Goal: Task Accomplishment & Management: Manage account settings

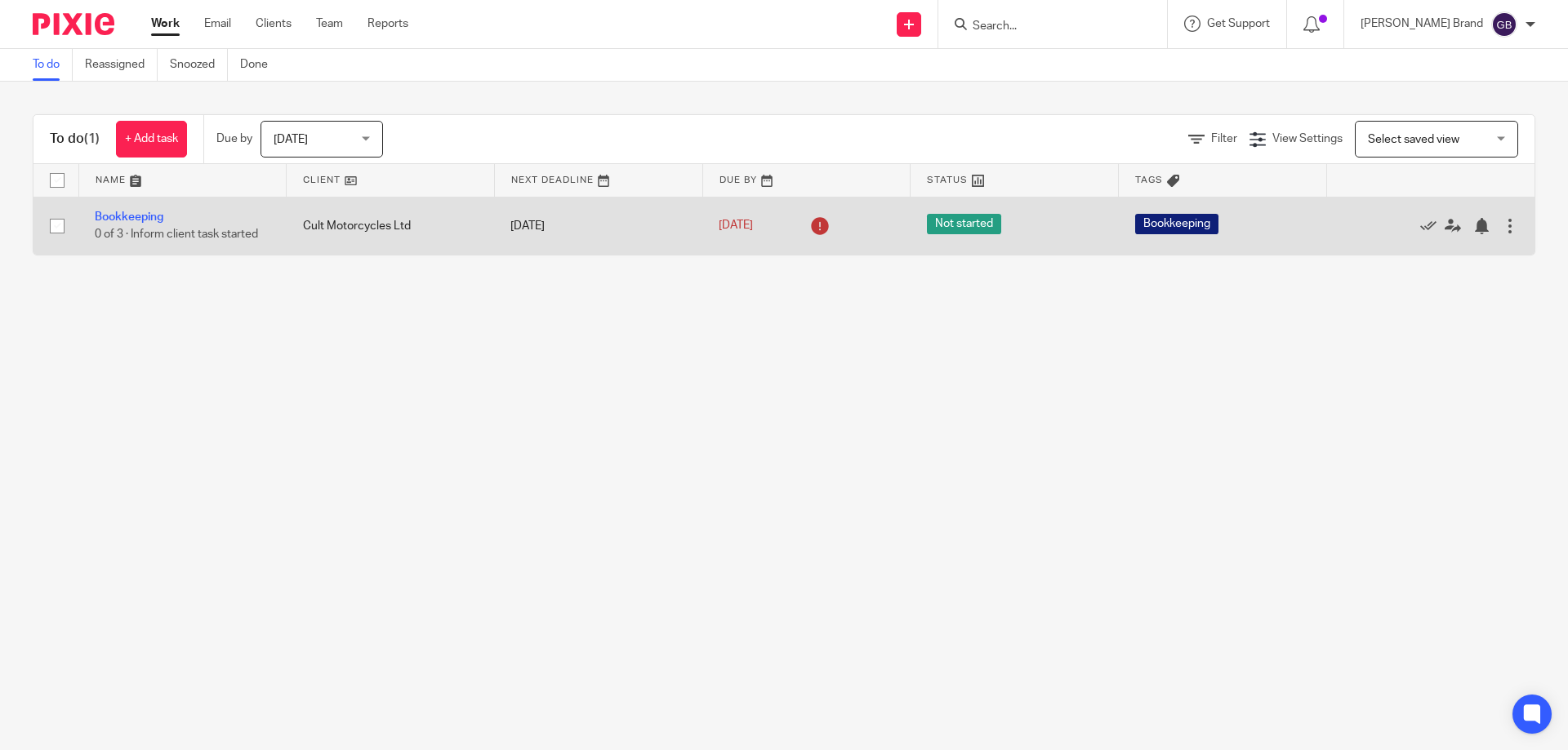
click at [53, 227] on input "checkbox" at bounding box center [57, 226] width 31 height 31
checkbox input "true"
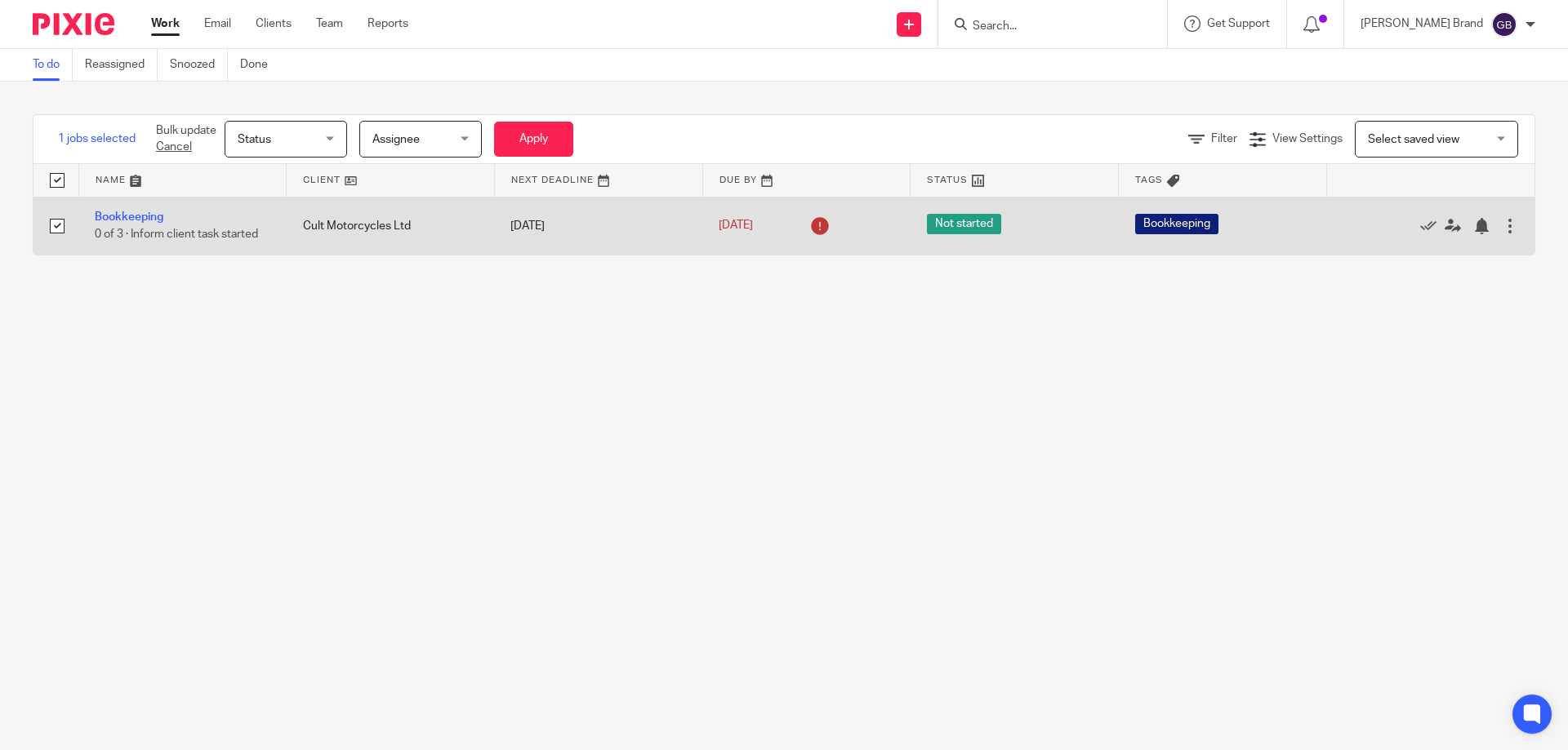
click at [1502, 224] on div at bounding box center [1509, 226] width 16 height 16
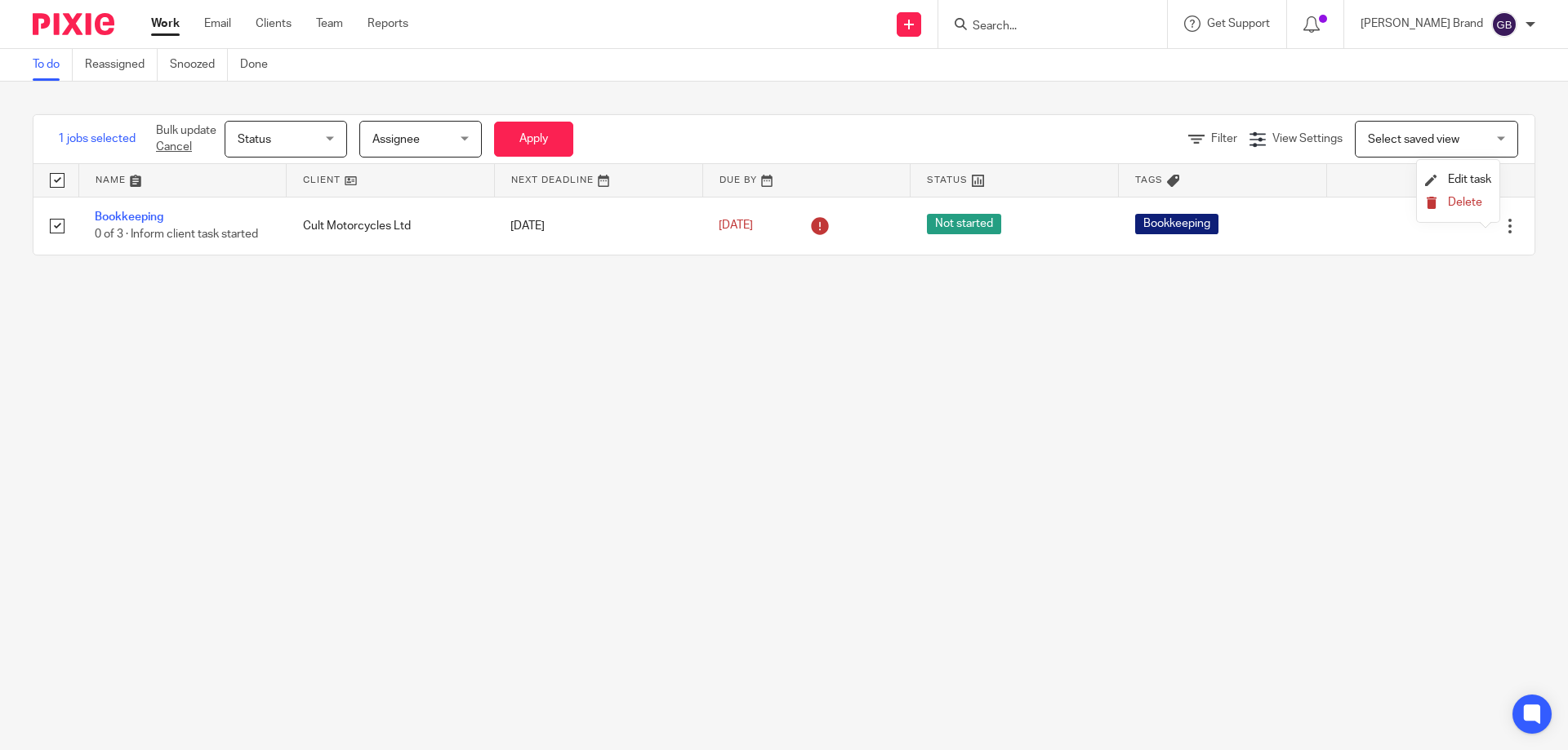
click at [1478, 205] on span "Delete" at bounding box center [1464, 202] width 34 height 11
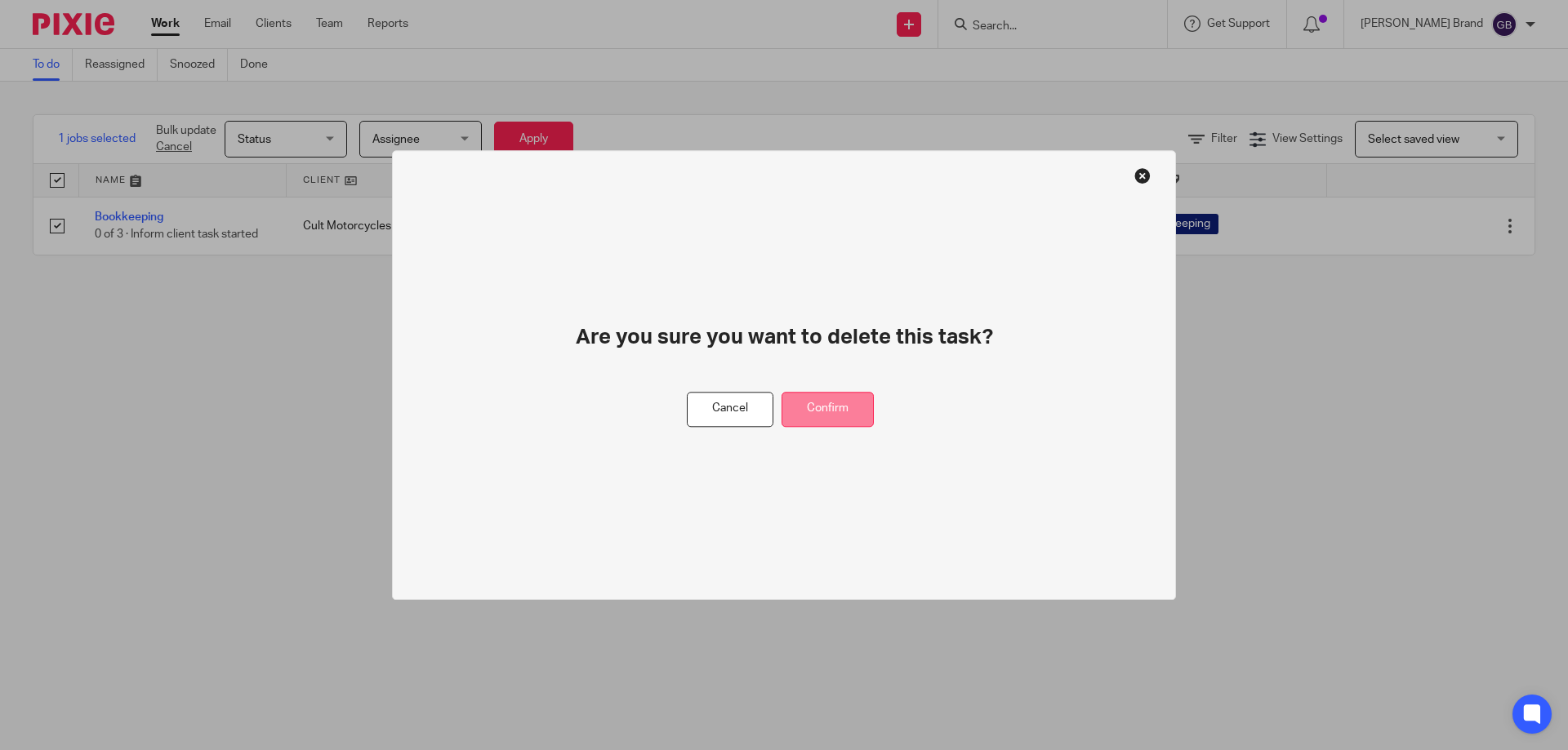
click at [829, 403] on button "Confirm" at bounding box center [827, 409] width 92 height 35
